Goal: Transaction & Acquisition: Purchase product/service

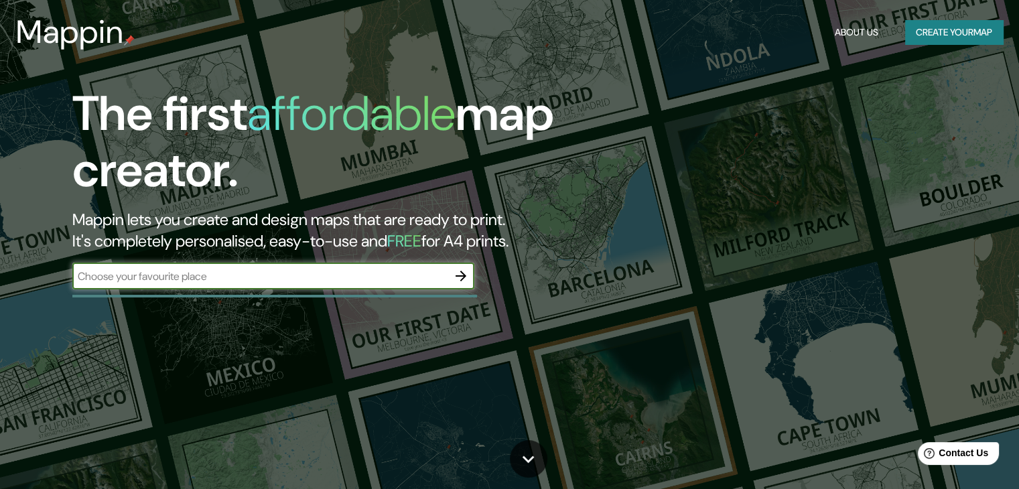
click at [267, 271] on input "text" at bounding box center [259, 276] width 375 height 15
type input "encarnacion"
click at [928, 27] on button "Create your map" at bounding box center [954, 32] width 98 height 25
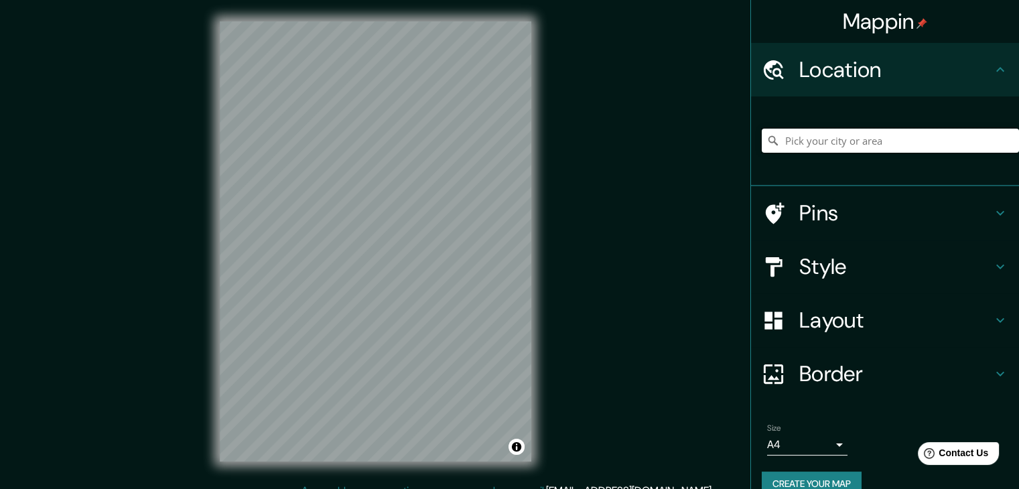
click at [821, 143] on input "Pick your city or area" at bounding box center [889, 141] width 257 height 24
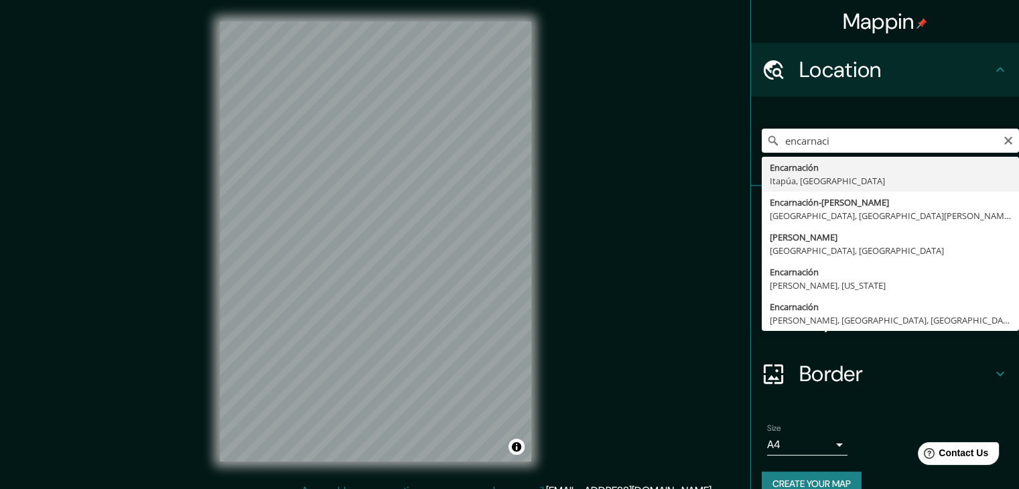
type input "Encarnación, [GEOGRAPHIC_DATA], [GEOGRAPHIC_DATA]"
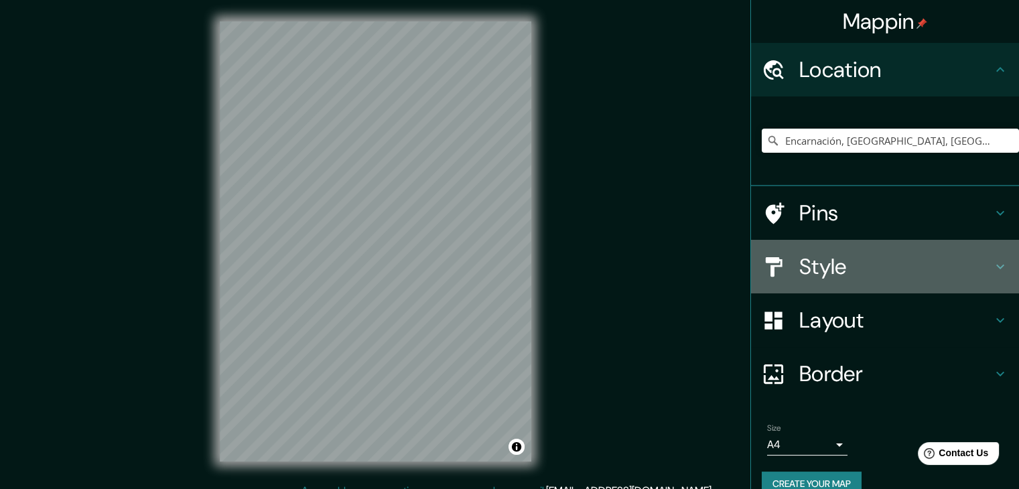
click at [799, 263] on h4 "Style" at bounding box center [895, 266] width 193 height 27
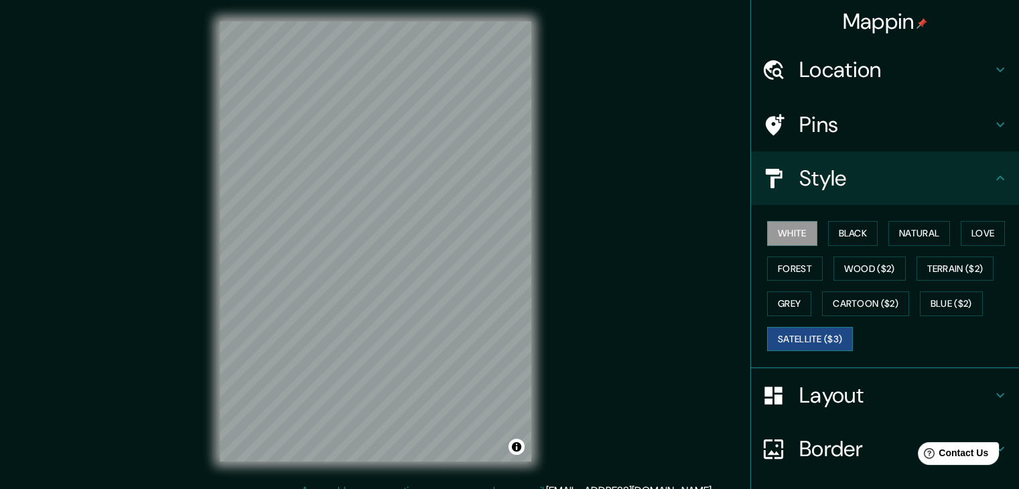
click at [796, 336] on button "Satellite ($3)" at bounding box center [810, 339] width 86 height 25
click at [838, 301] on button "Cartoon ($2)" at bounding box center [865, 303] width 87 height 25
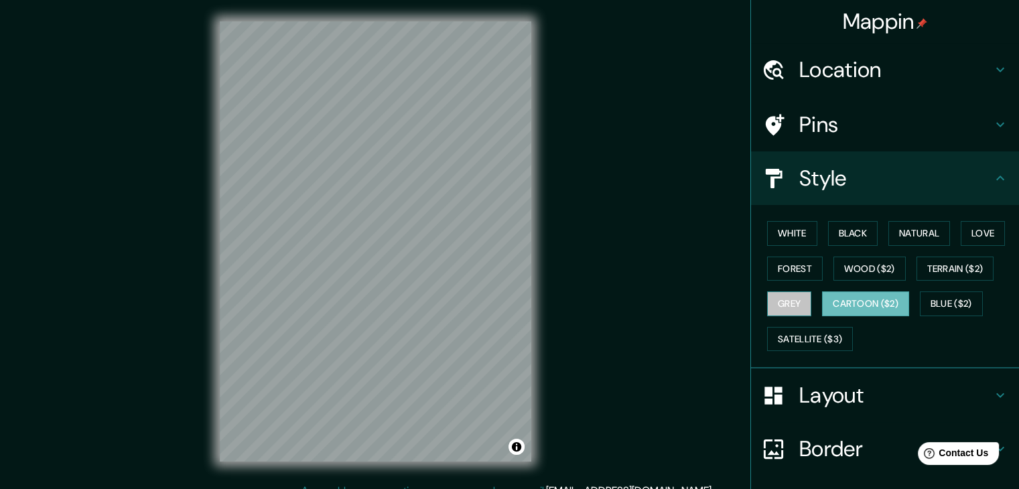
click at [788, 303] on button "Grey" at bounding box center [789, 303] width 44 height 25
click at [935, 305] on button "Blue ($2)" at bounding box center [951, 303] width 63 height 25
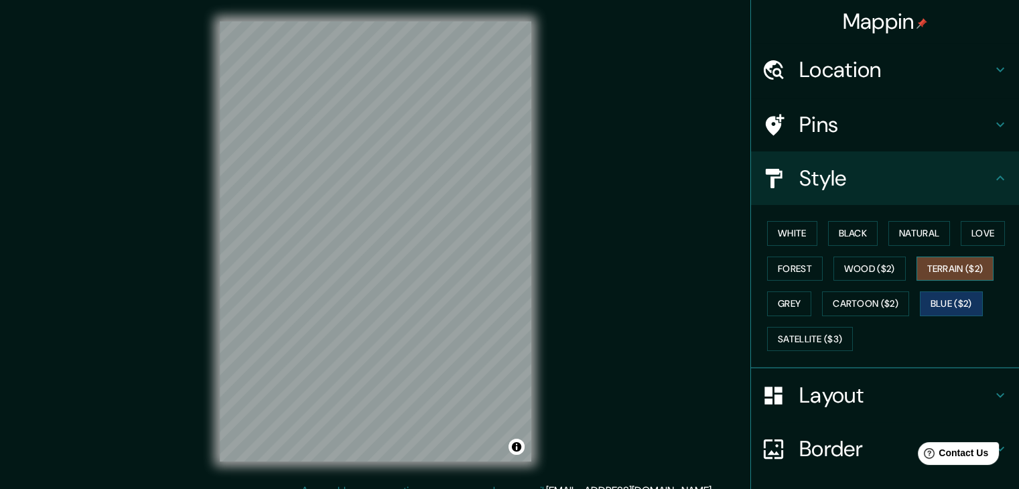
click at [933, 267] on button "Terrain ($2)" at bounding box center [955, 268] width 78 height 25
click at [943, 305] on button "Blue ($2)" at bounding box center [951, 303] width 63 height 25
click at [847, 271] on button "Wood ($2)" at bounding box center [869, 268] width 72 height 25
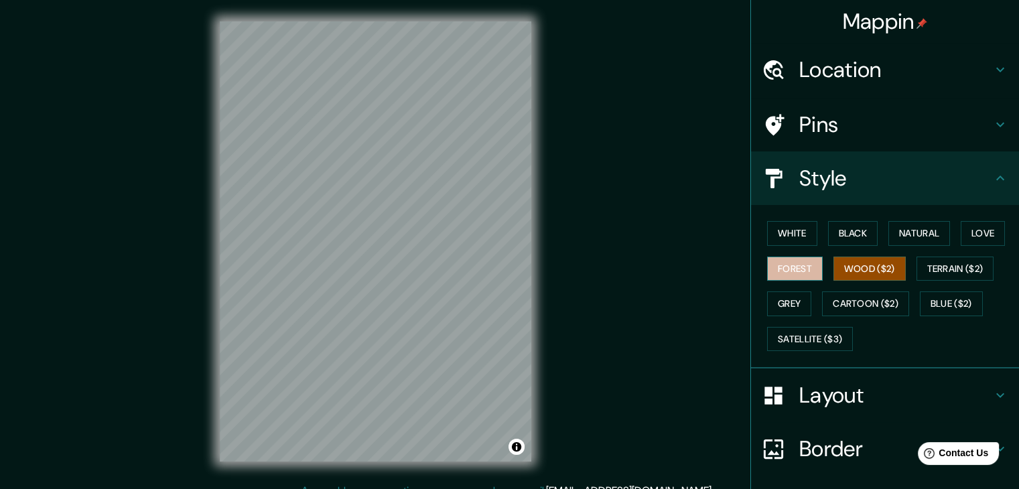
click at [797, 275] on button "Forest" at bounding box center [795, 268] width 56 height 25
click at [790, 313] on button "Grey" at bounding box center [789, 303] width 44 height 25
